Goal: Information Seeking & Learning: Learn about a topic

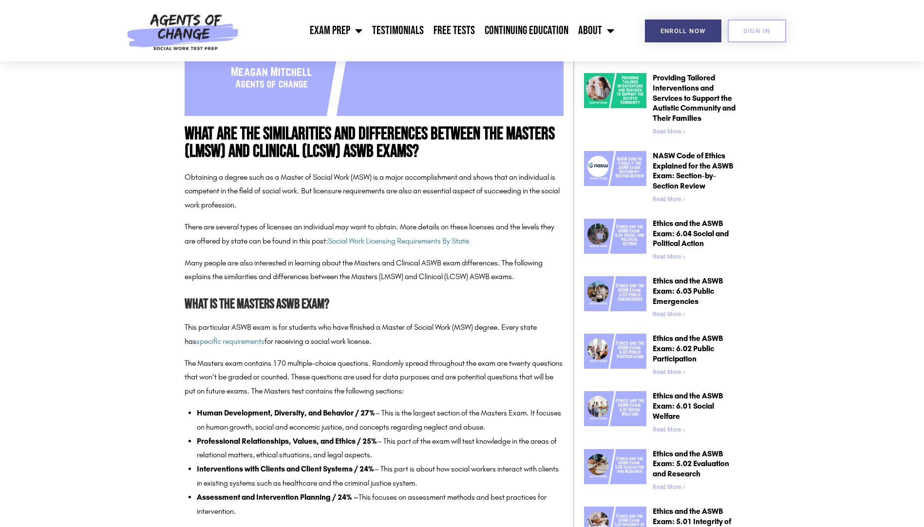
scroll to position [487, 0]
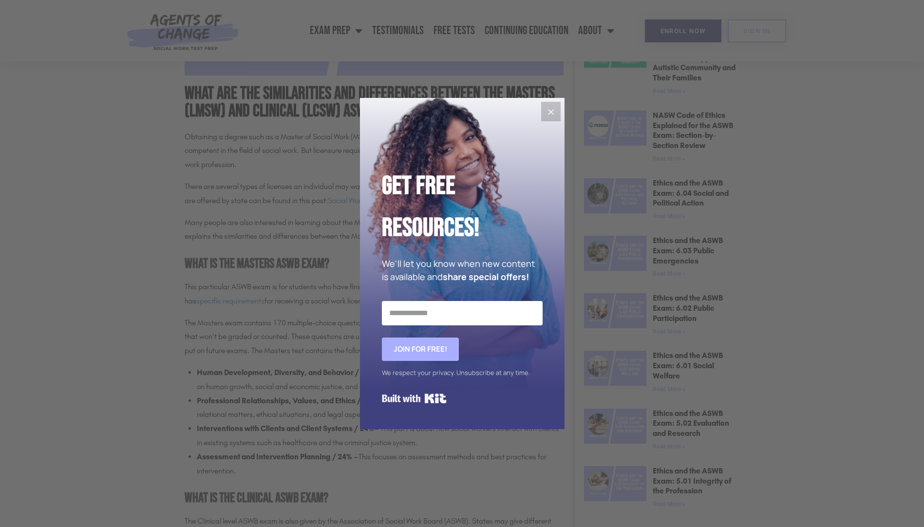
click at [556, 112] on icon "Close" at bounding box center [551, 112] width 12 height 12
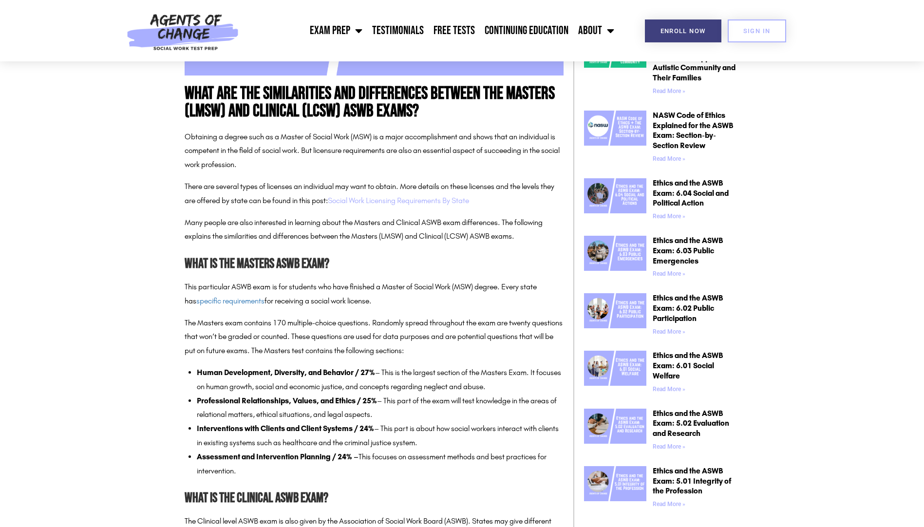
click at [404, 205] on link "Social Work Licensing Requirements By State" at bounding box center [398, 200] width 141 height 9
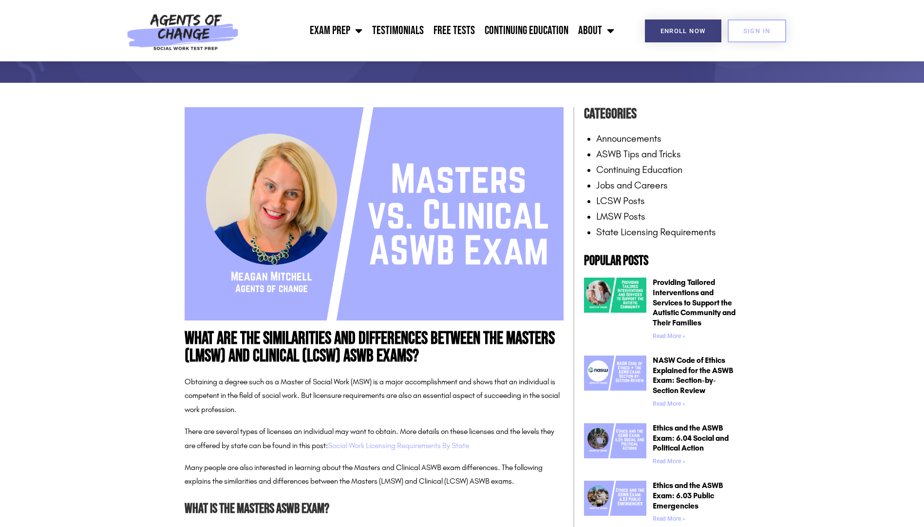
scroll to position [0, 0]
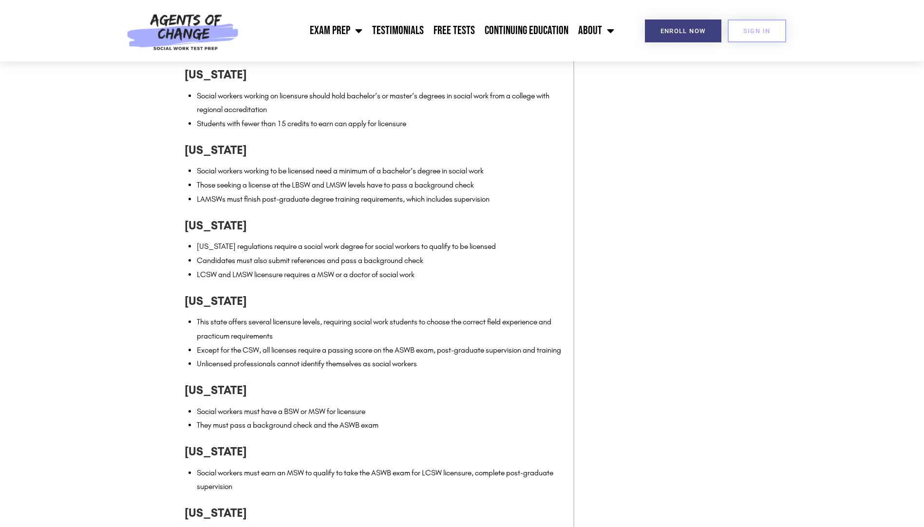
scroll to position [2241, 0]
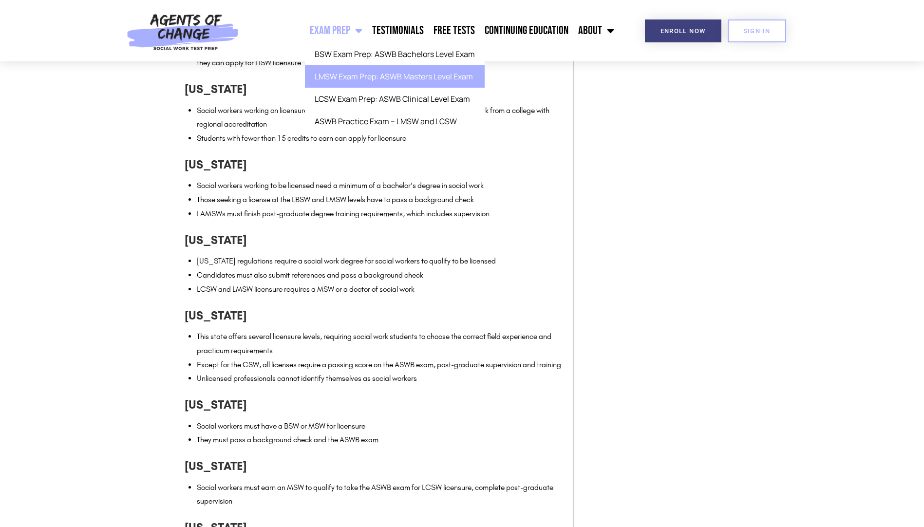
click at [358, 77] on link "LMSW Exam Prep: ASWB Masters Level Exam" at bounding box center [395, 76] width 180 height 22
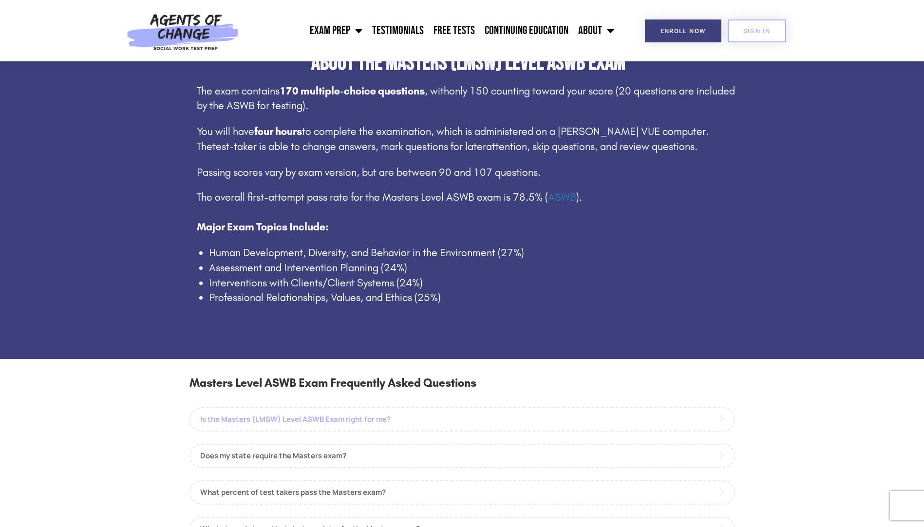
scroll to position [536, 0]
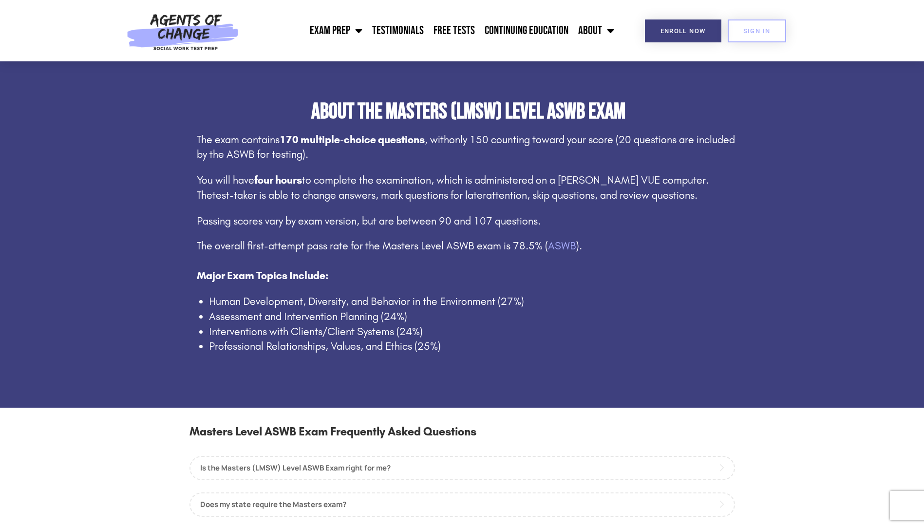
click at [555, 248] on link "ASWB" at bounding box center [562, 246] width 28 height 13
